Goal: Task Accomplishment & Management: Use online tool/utility

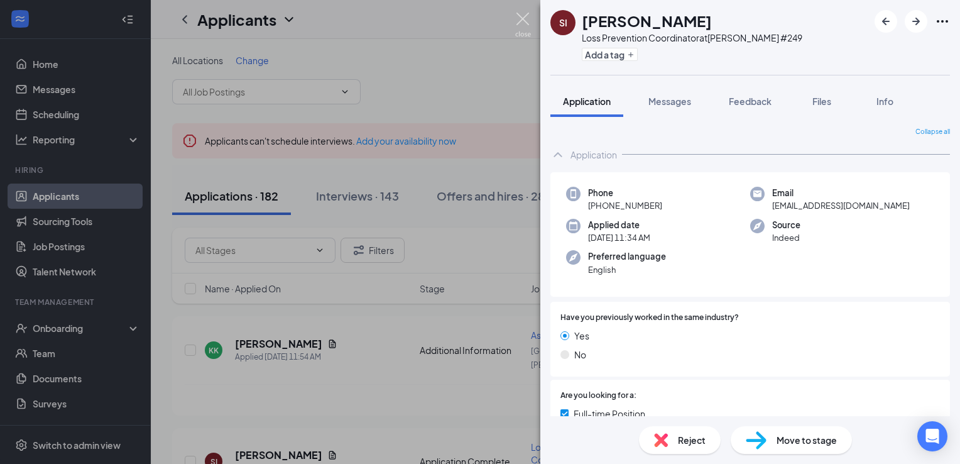
click at [525, 23] on img at bounding box center [523, 25] width 16 height 24
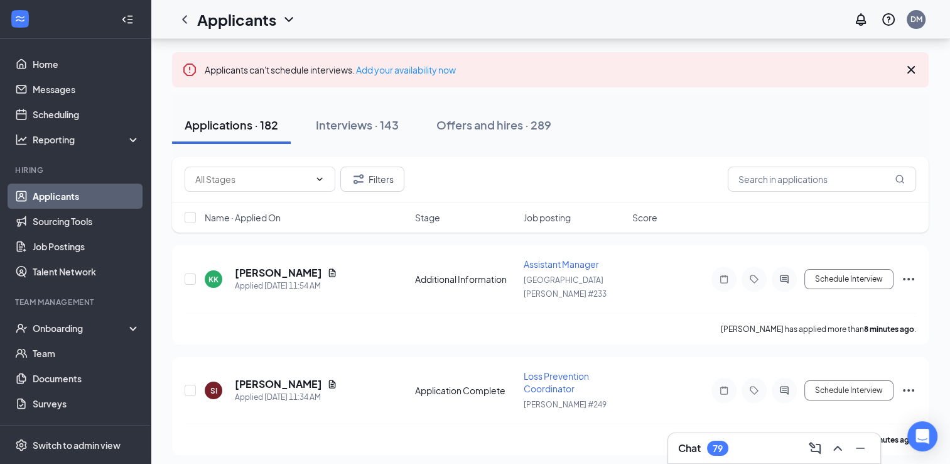
scroll to position [75, 0]
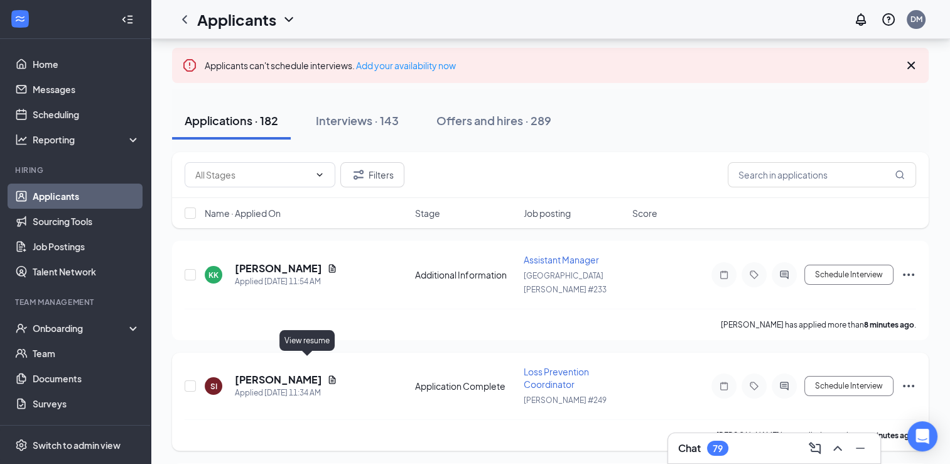
click at [329, 375] on icon "Document" at bounding box center [332, 379] width 7 height 8
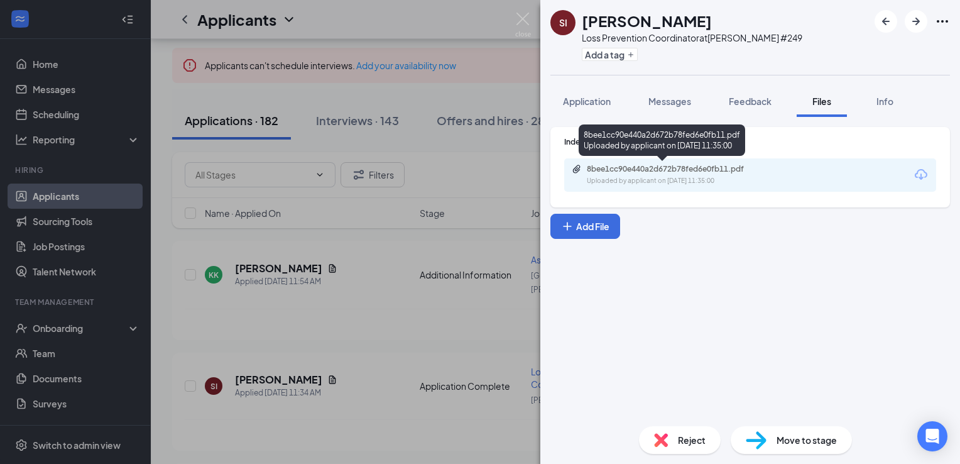
click at [641, 167] on div "8bee1cc90e440a2d672b78fed6e0fb11.pdf" at bounding box center [675, 169] width 176 height 10
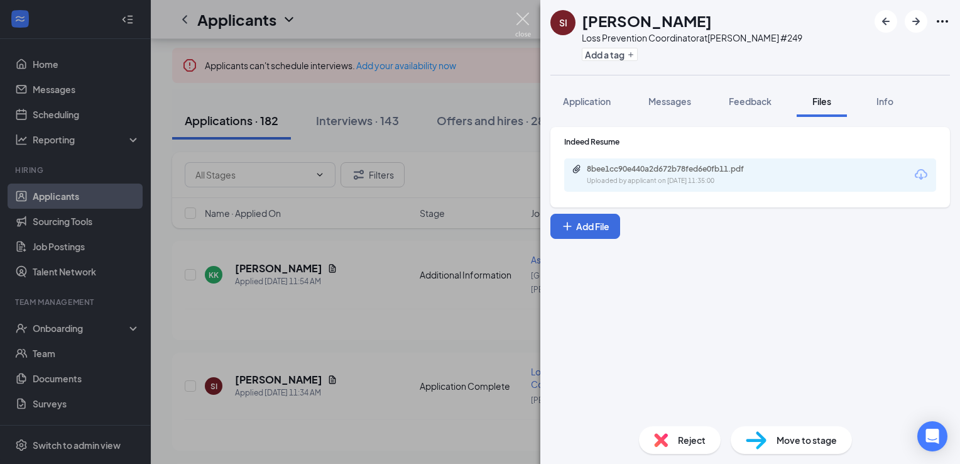
click at [524, 26] on img at bounding box center [523, 25] width 16 height 24
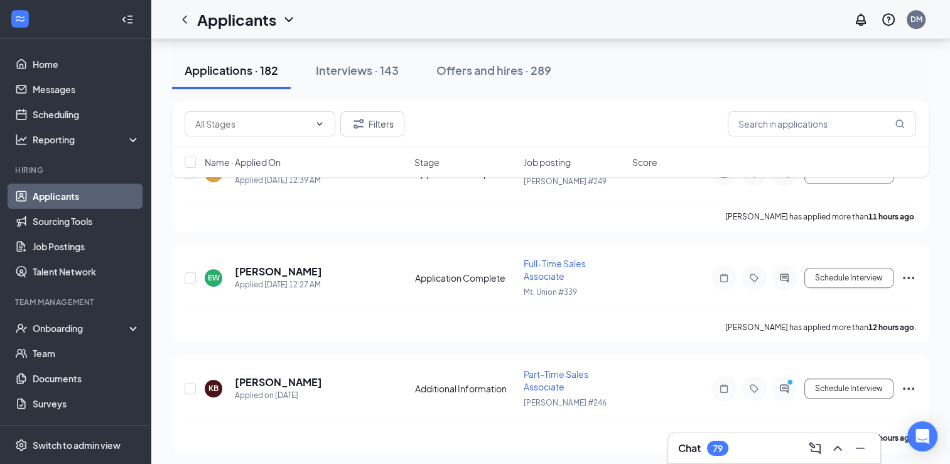
scroll to position [770, 0]
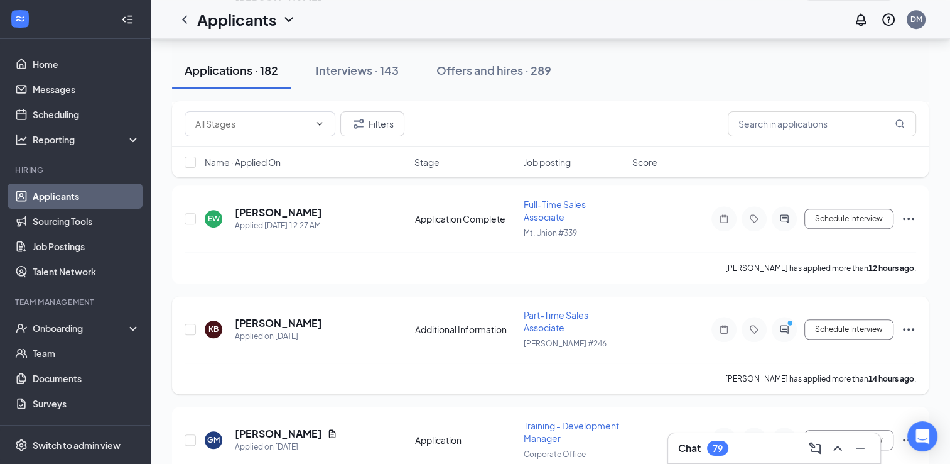
drag, startPoint x: 952, startPoint y: 461, endPoint x: 465, endPoint y: 362, distance: 496.2
click at [465, 362] on div "[PERSON_NAME] has applied more than 14 hours ago ." at bounding box center [551, 377] width 732 height 31
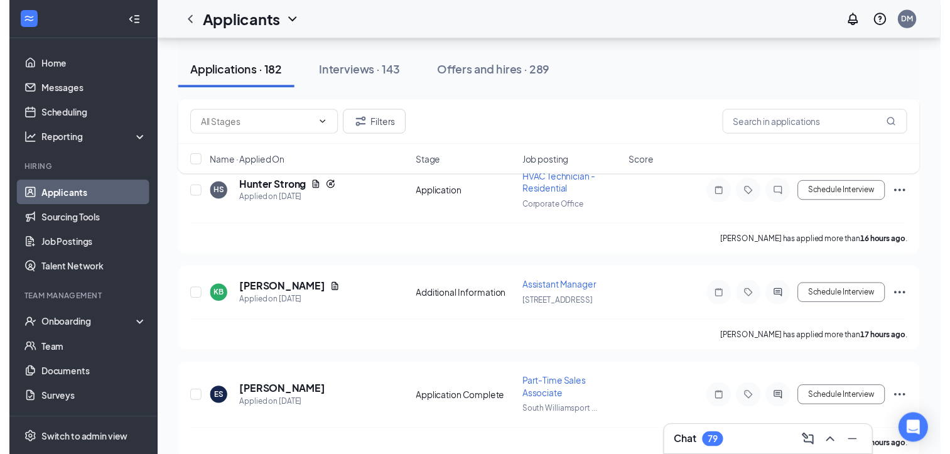
scroll to position [1138, 0]
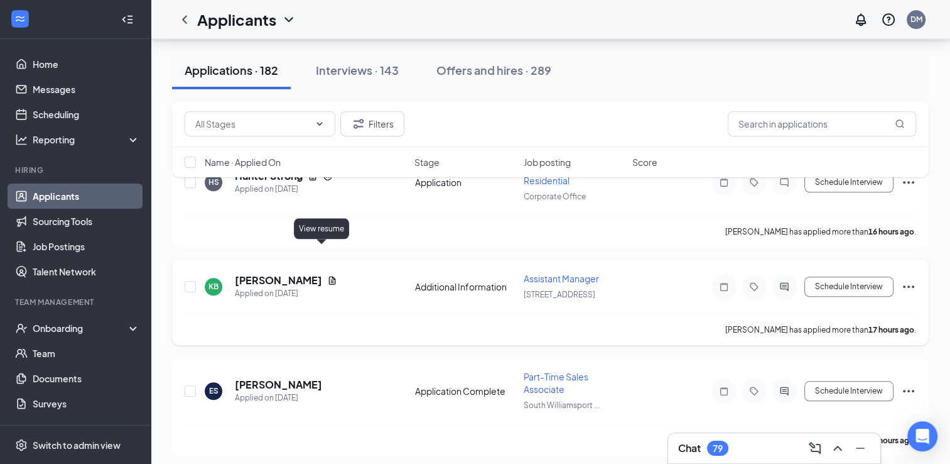
click at [327, 275] on icon "Document" at bounding box center [332, 280] width 10 height 10
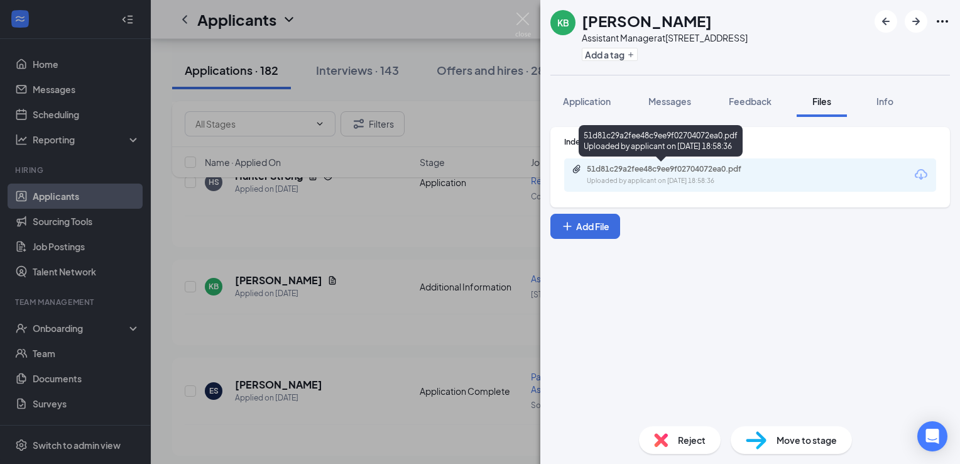
click at [641, 175] on div "51d81c29a2fee48c9ee9f02704072ea0.pdf Uploaded by applicant on [DATE] 18:58:36" at bounding box center [674, 175] width 204 height 22
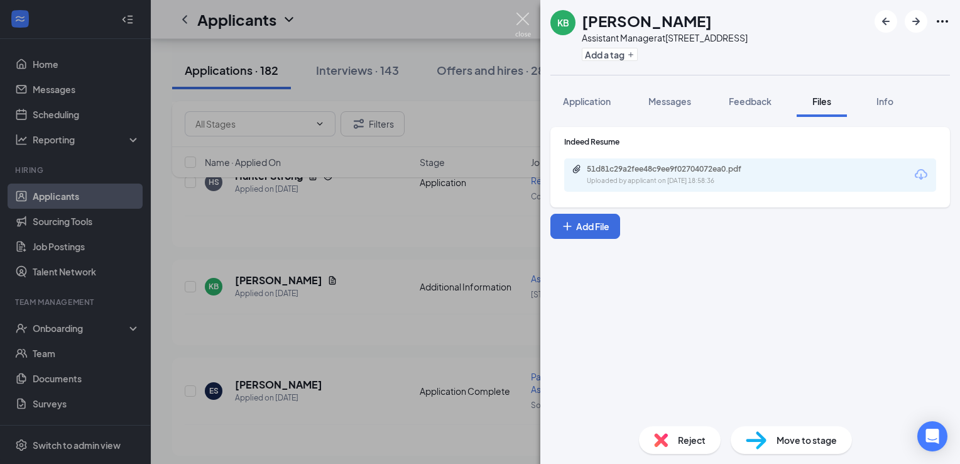
click at [528, 21] on img at bounding box center [523, 25] width 16 height 24
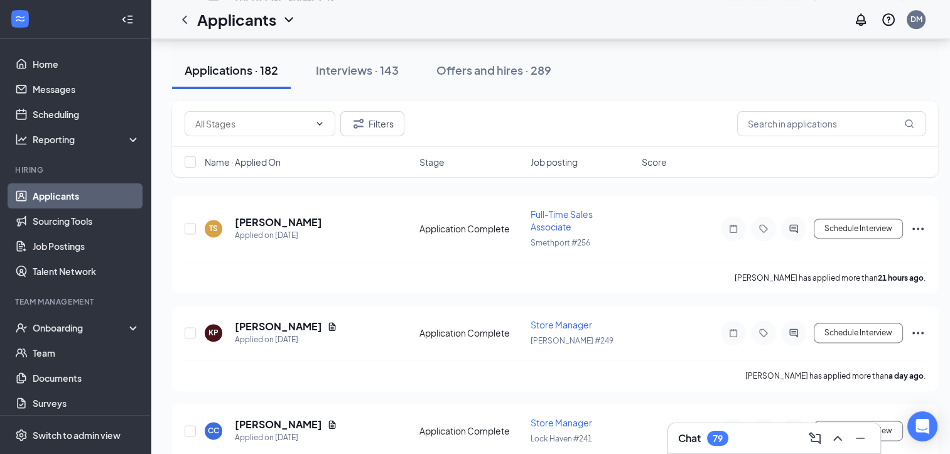
scroll to position [1632, 0]
click at [337, 321] on icon "Document" at bounding box center [332, 326] width 10 height 10
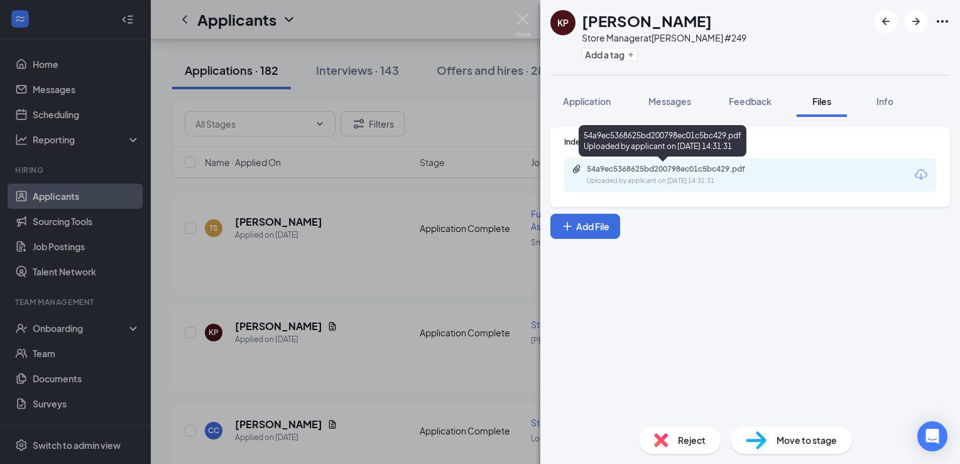
click at [688, 170] on div "54a9ec5368625bd200798ec01c5bc429.pdf" at bounding box center [675, 169] width 176 height 10
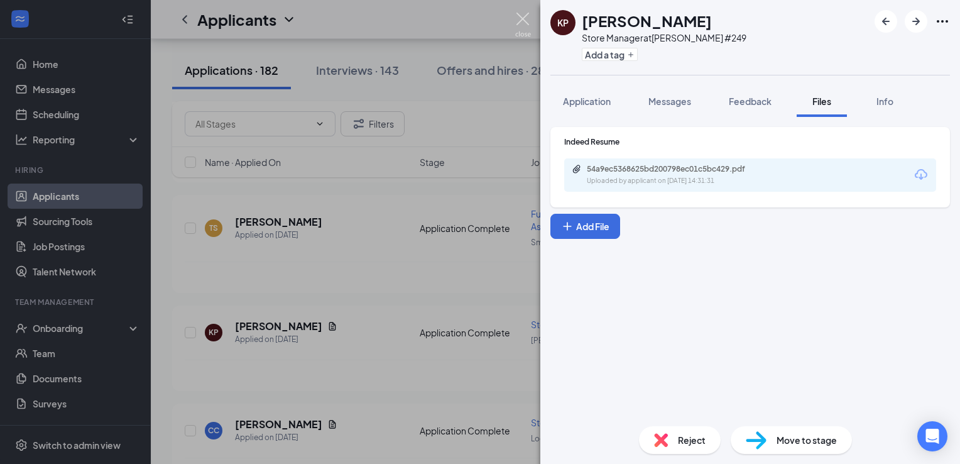
click at [523, 16] on img at bounding box center [523, 25] width 16 height 24
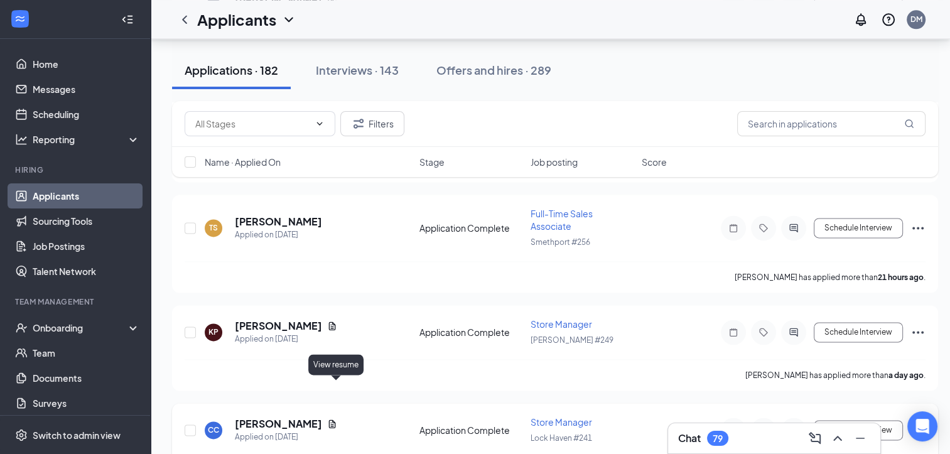
click at [334, 419] on icon "Document" at bounding box center [332, 424] width 10 height 10
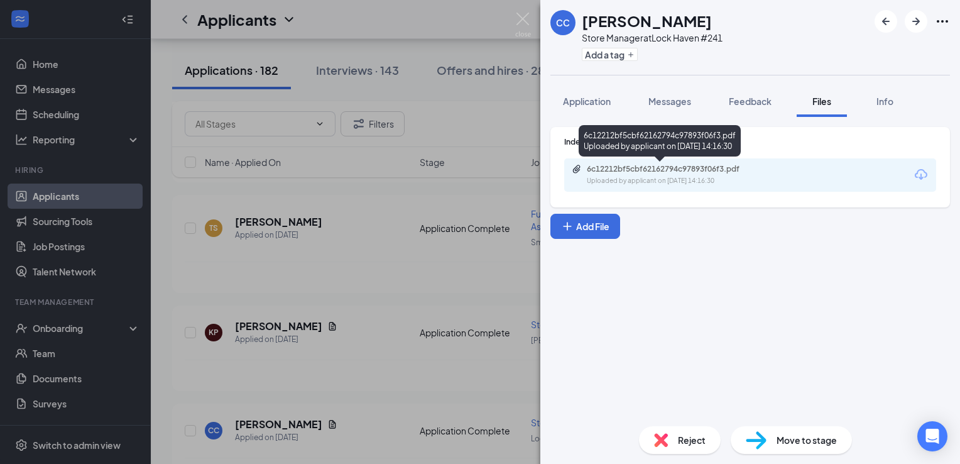
click at [660, 168] on div "6c12212bf5cbf62162794c97893f06f3.pdf" at bounding box center [675, 169] width 176 height 10
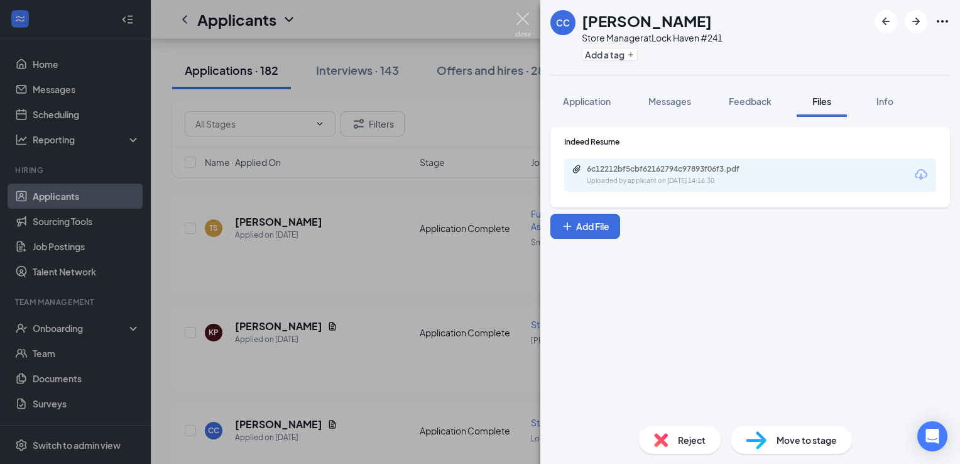
click at [521, 24] on img at bounding box center [523, 25] width 16 height 24
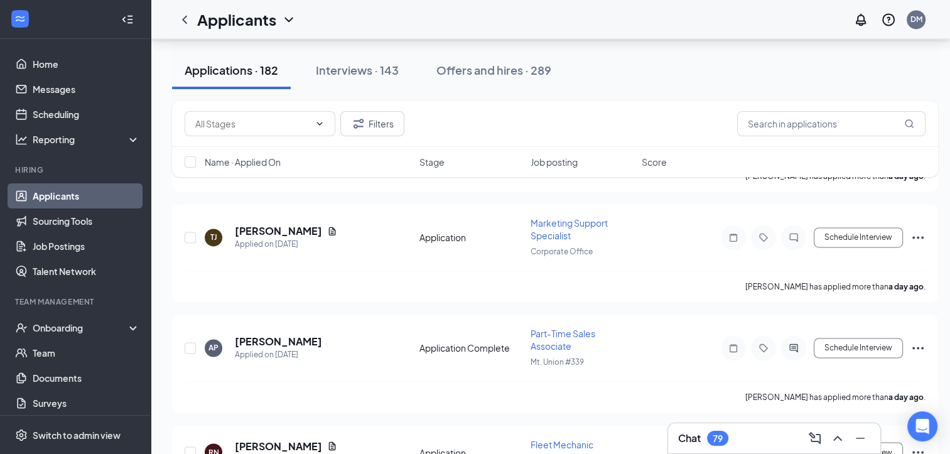
scroll to position [1935, 0]
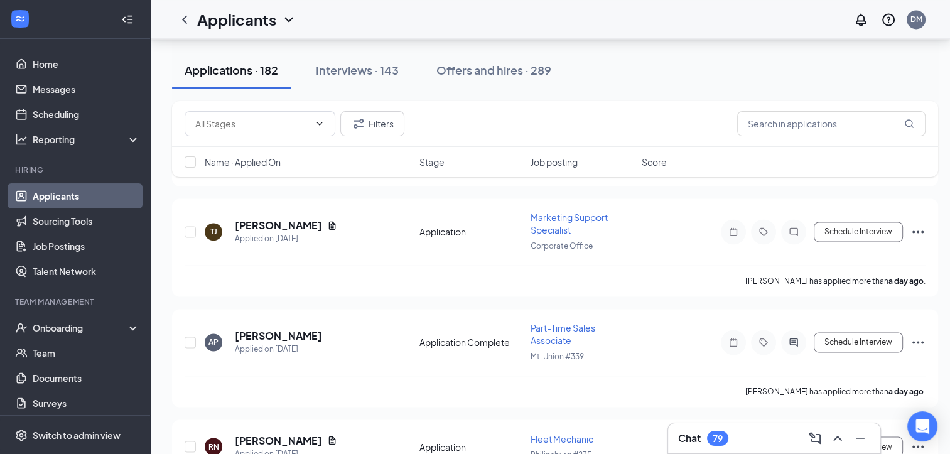
click at [314, 185] on div "Filters Name · Applied On Stage Job posting Score" at bounding box center [555, 145] width 766 height 89
click at [317, 188] on div "Filters Name · Applied On Stage Job posting Score" at bounding box center [555, 145] width 766 height 89
click at [327, 220] on icon "Document" at bounding box center [332, 225] width 10 height 10
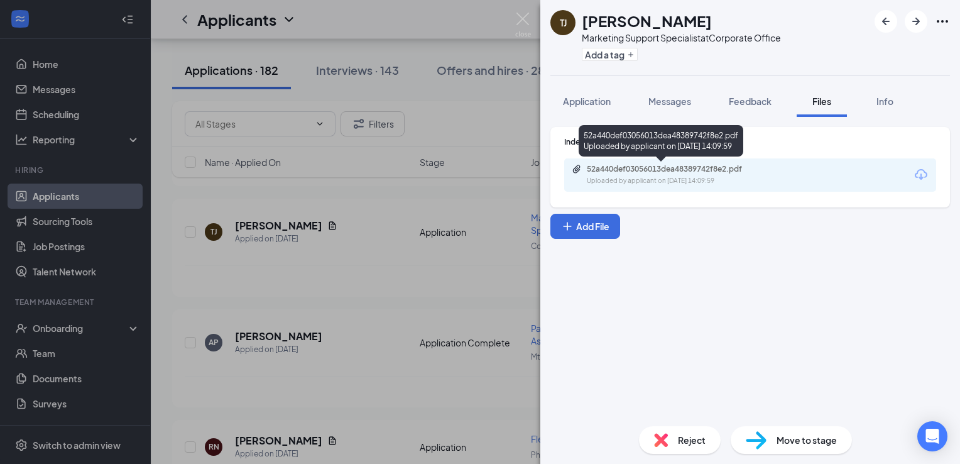
click at [639, 165] on div "52a440def03056013dea48389742f8e2.pdf" at bounding box center [675, 169] width 176 height 10
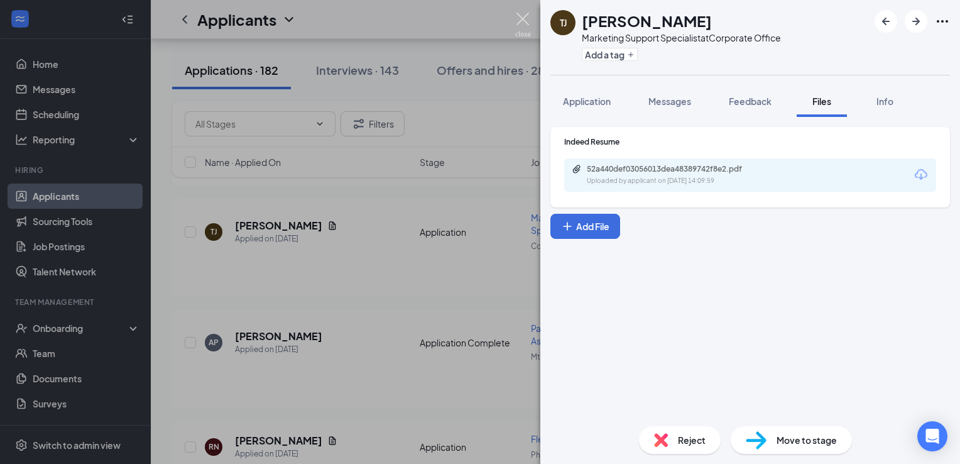
click at [524, 24] on img at bounding box center [523, 25] width 16 height 24
